Goal: Communication & Community: Ask a question

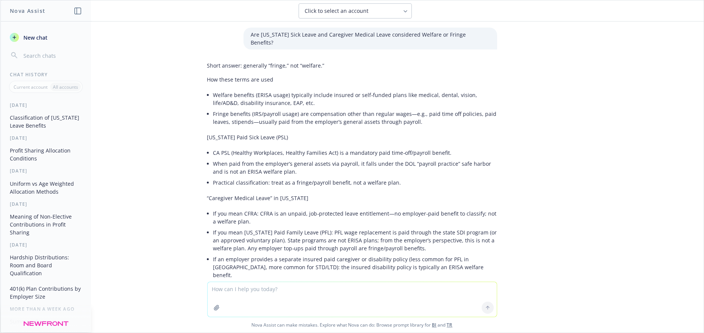
scroll to position [114, 0]
